Goal: Task Accomplishment & Management: Manage account settings

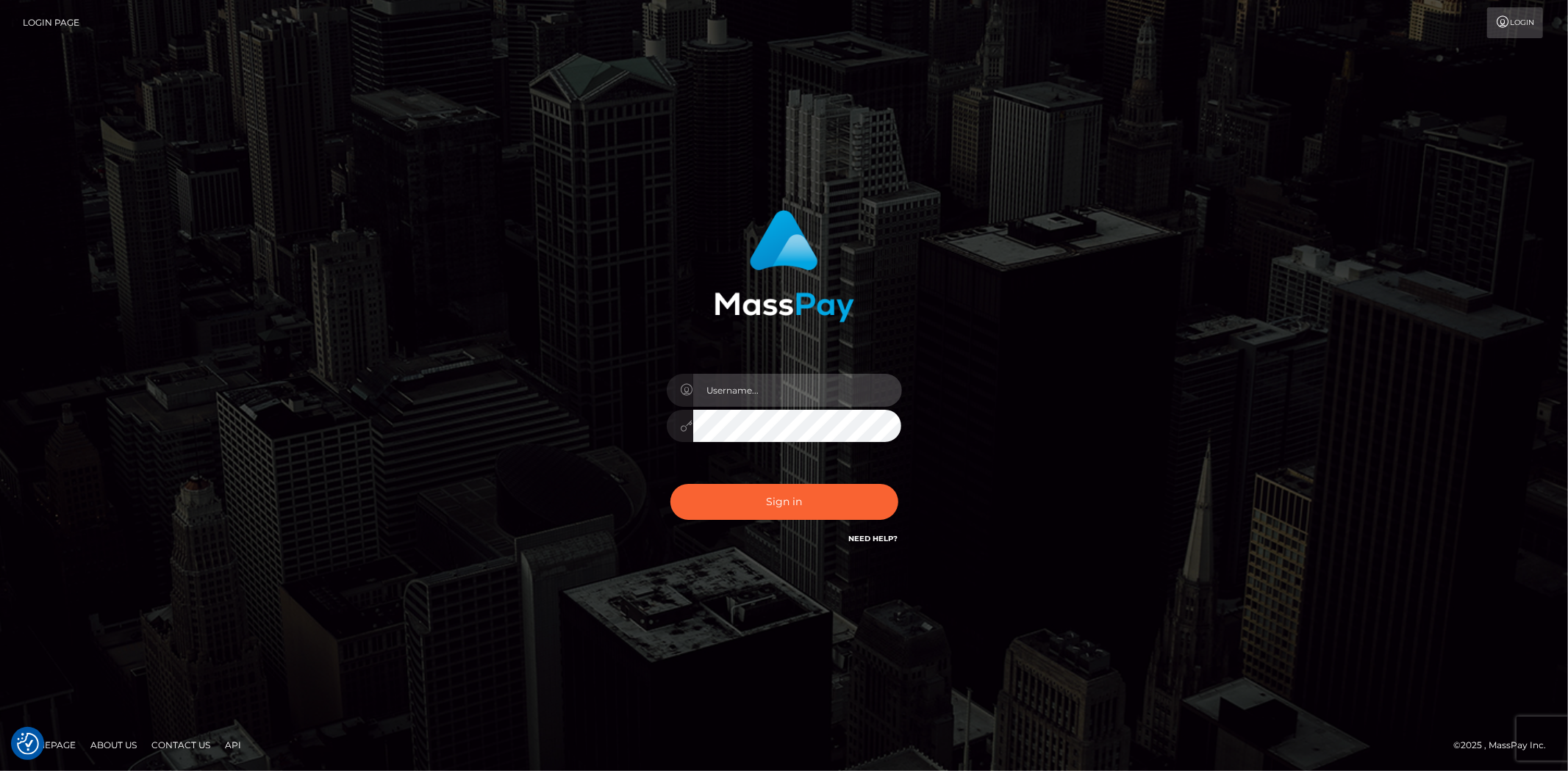
click at [733, 395] on input "text" at bounding box center [797, 390] width 209 height 33
type input "Bern.Spree"
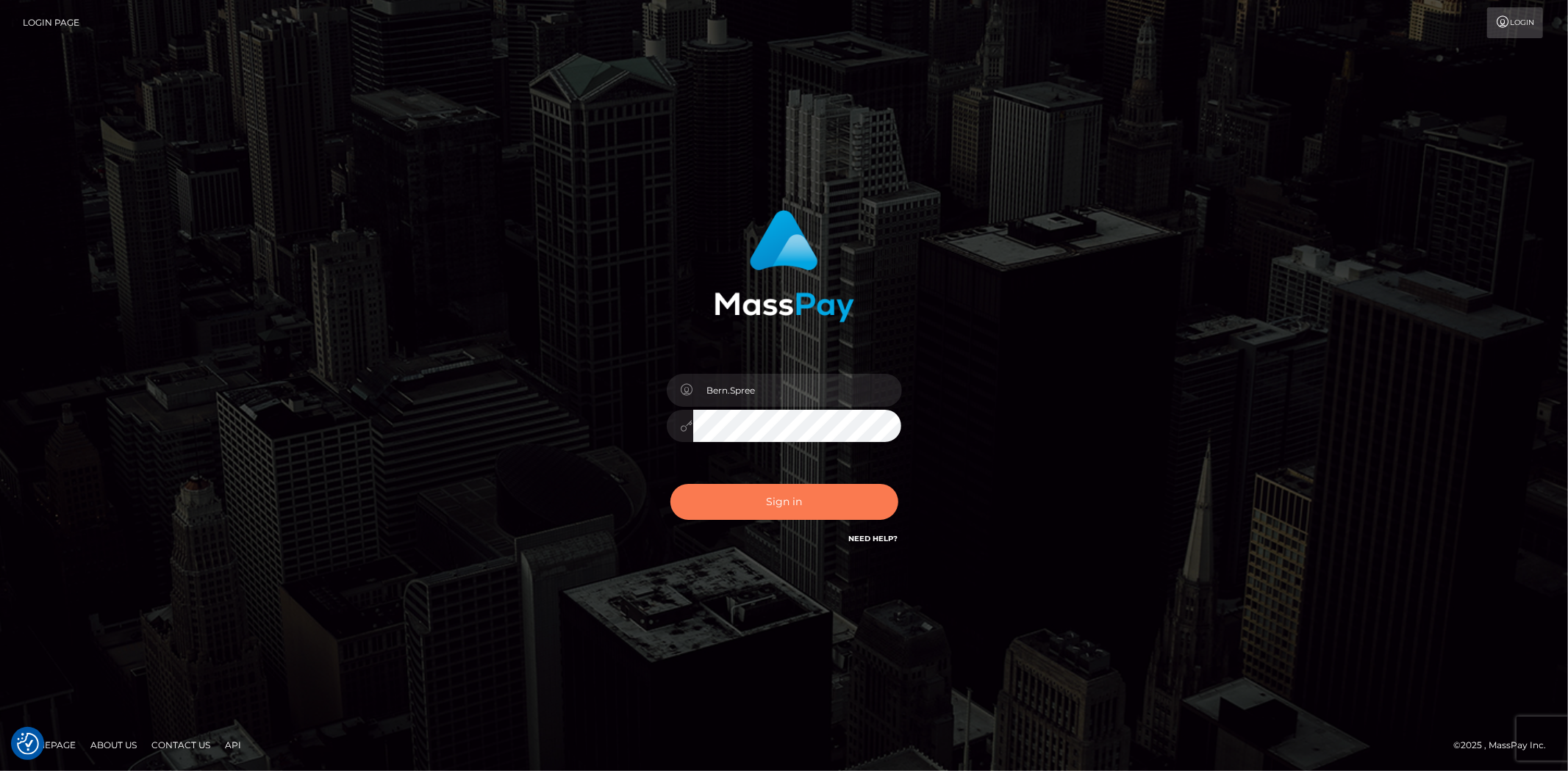
click at [755, 501] on button "Sign in" at bounding box center [784, 502] width 227 height 36
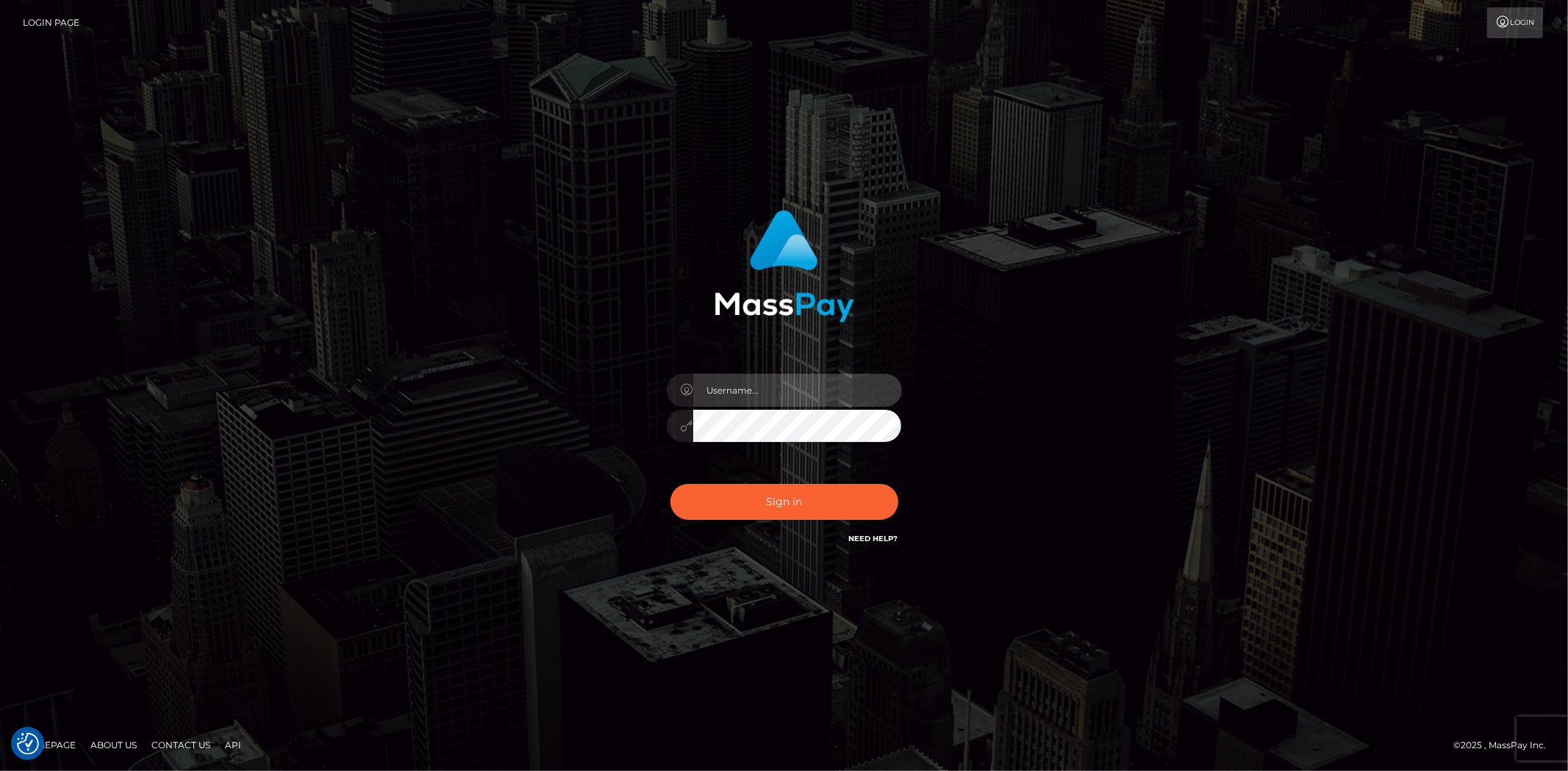
click at [732, 398] on input "text" at bounding box center [797, 390] width 209 height 33
type input "Bern.Spree"
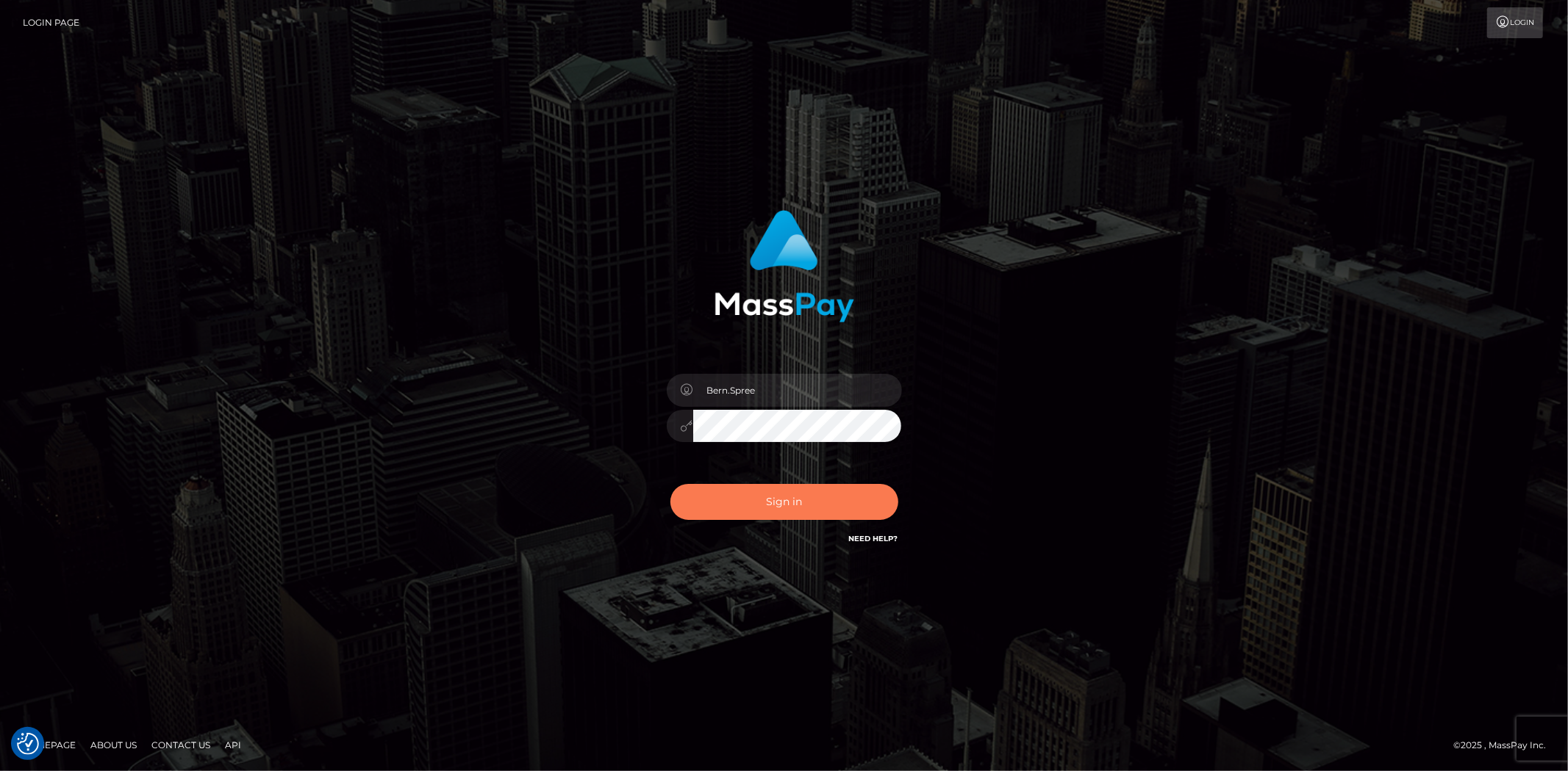
click at [745, 490] on button "Sign in" at bounding box center [784, 502] width 227 height 36
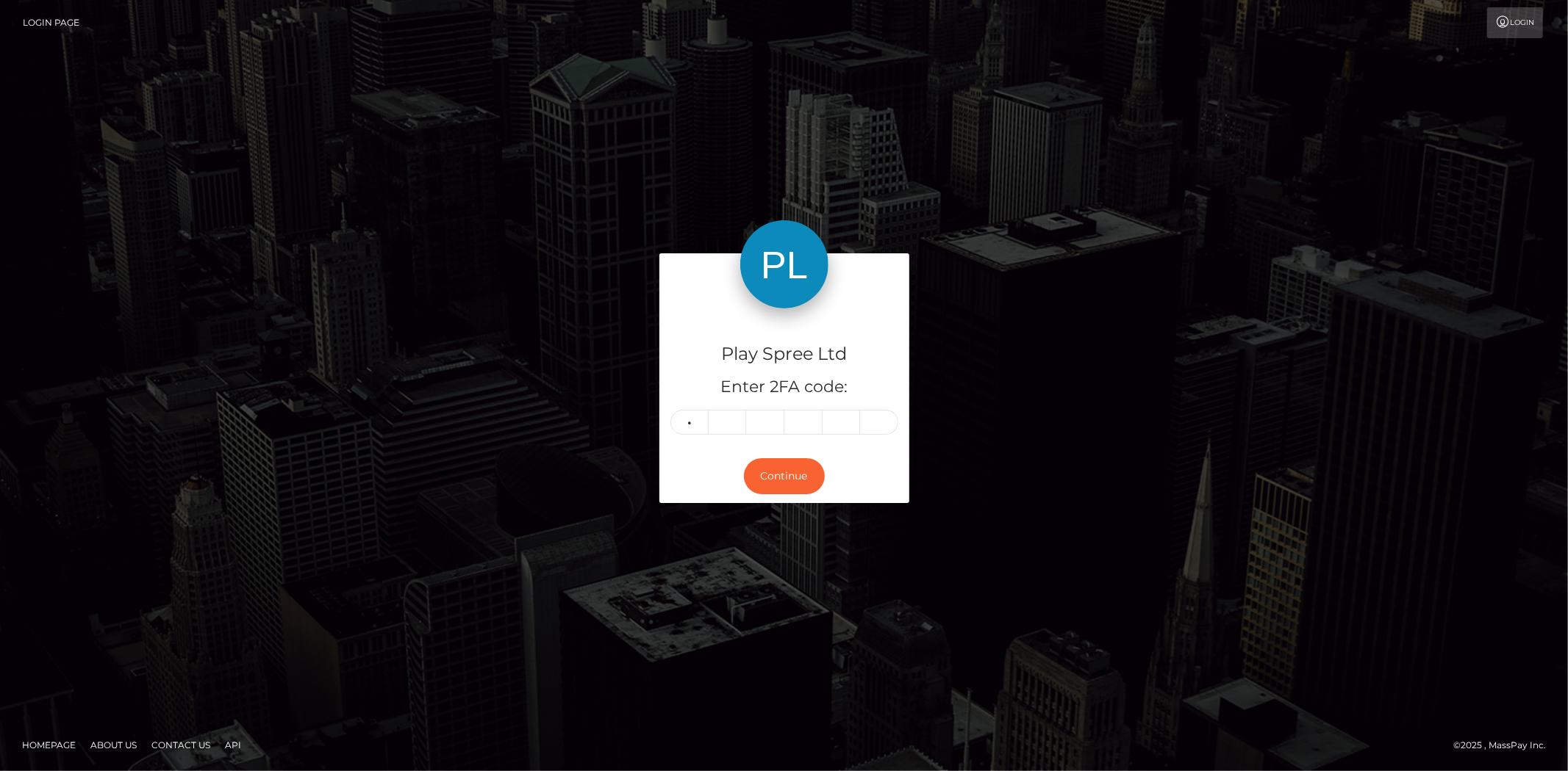
type input "3"
type input "6"
type input "9"
type input "4"
type input "3"
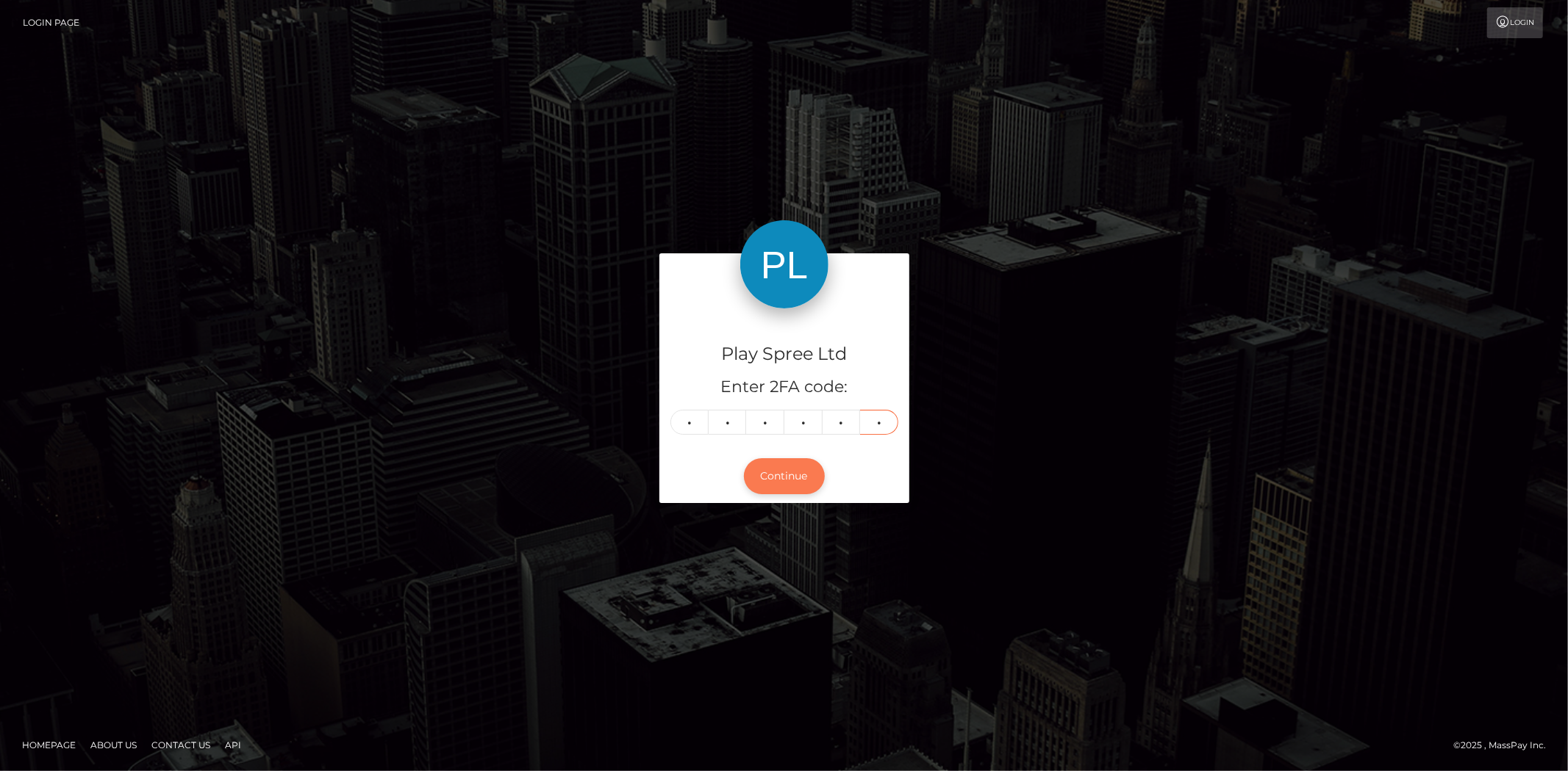
type input "2"
click at [764, 477] on button "Continue" at bounding box center [784, 476] width 81 height 36
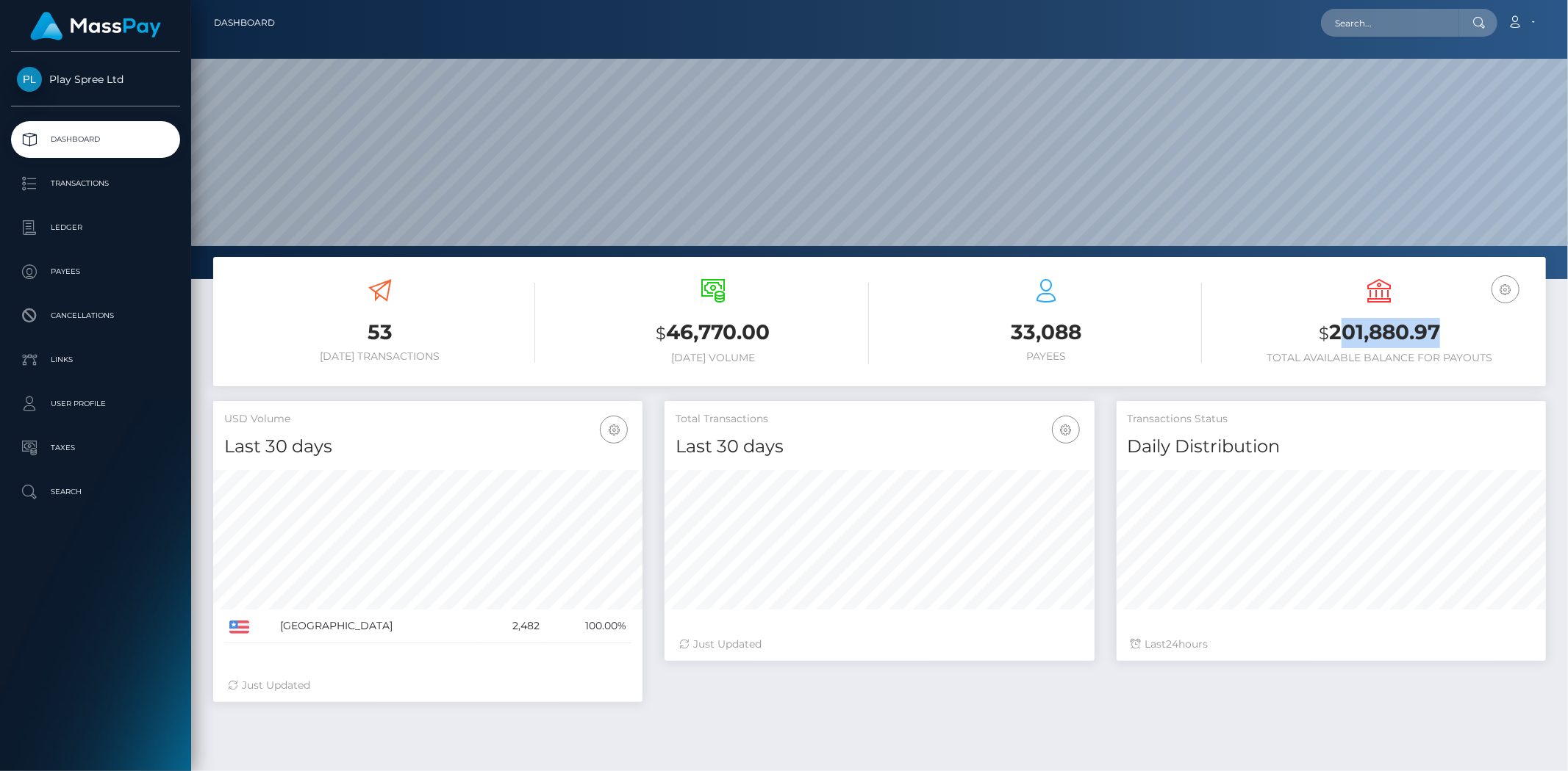
scroll to position [260, 429]
drag, startPoint x: 1360, startPoint y: 336, endPoint x: 1454, endPoint y: 326, distance: 94.5
click at [1457, 326] on h3 "$ 201,880.97" at bounding box center [1379, 333] width 311 height 30
drag, startPoint x: 1332, startPoint y: 328, endPoint x: 1456, endPoint y: 338, distance: 124.4
click at [1456, 338] on h3 "$ 201,880.97" at bounding box center [1379, 333] width 311 height 30
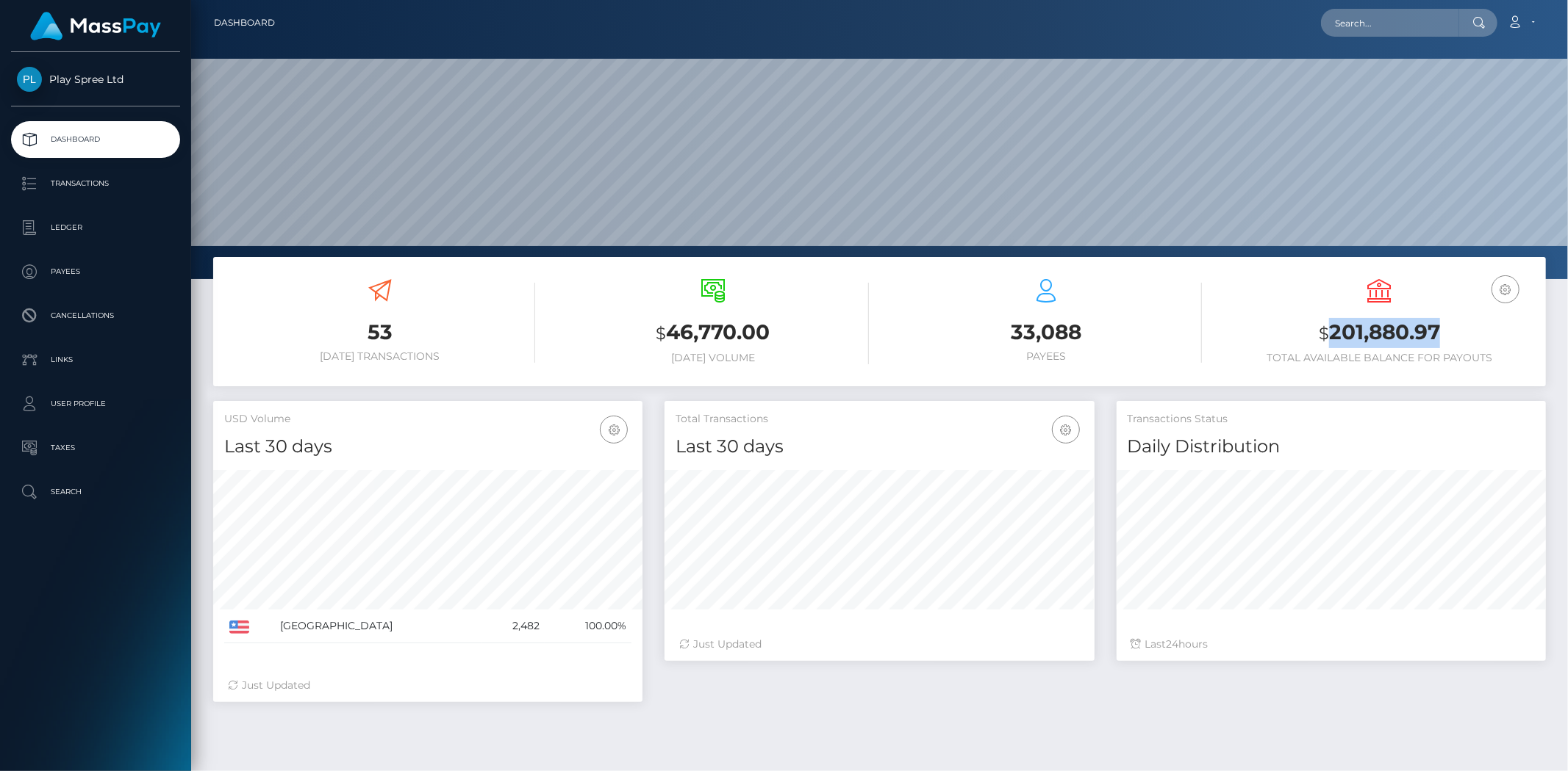
copy h3 "201,880.97"
